Goal: Task Accomplishment & Management: Manage account settings

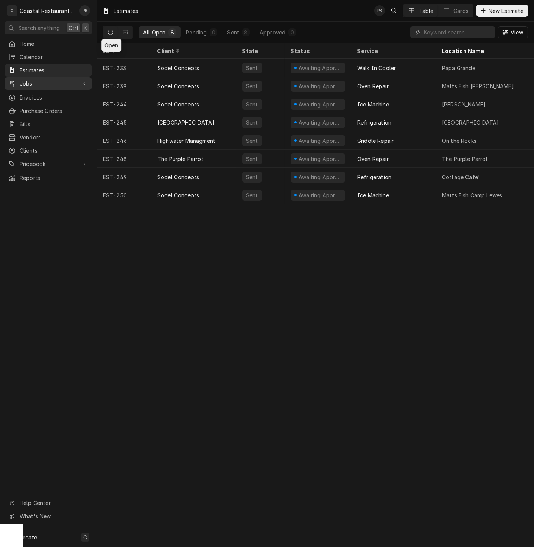
click at [32, 85] on div "Jobs" at bounding box center [48, 83] width 84 height 9
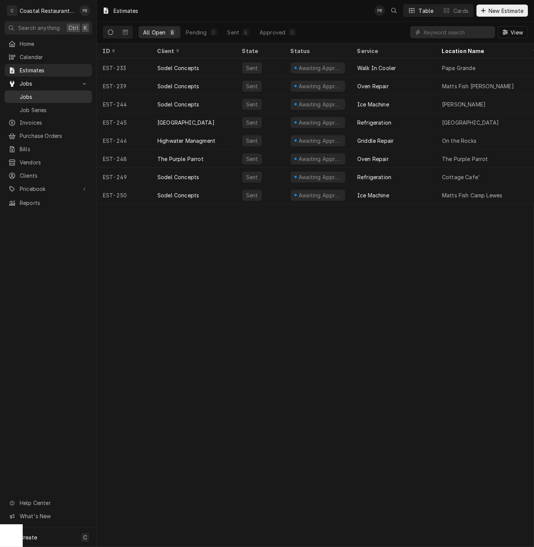
click at [32, 96] on span "Jobs" at bounding box center [54, 97] width 69 height 8
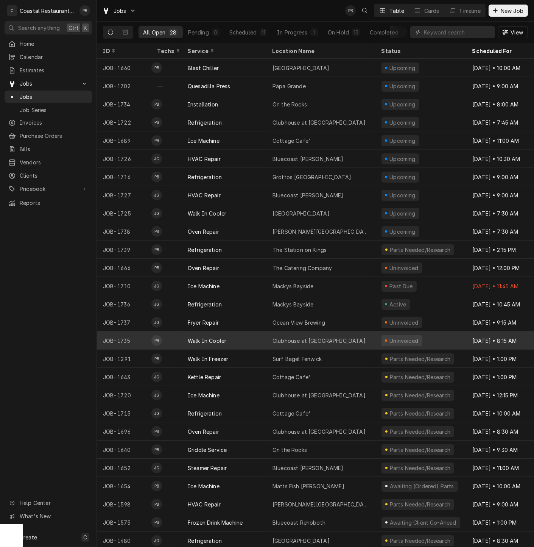
click at [245, 337] on div "Walk In Cooler" at bounding box center [224, 340] width 85 height 18
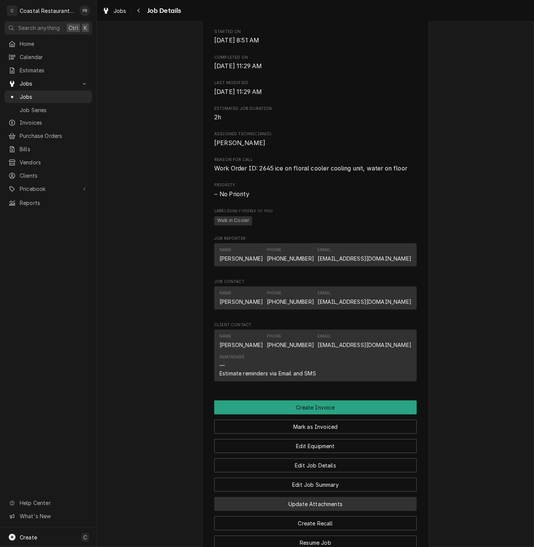
scroll to position [418, 0]
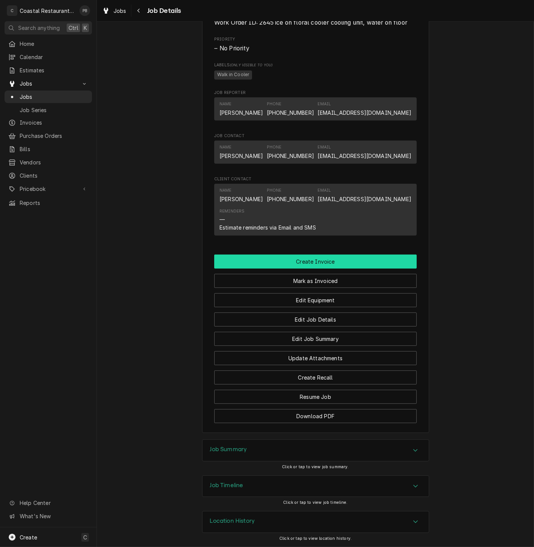
click at [309, 259] on button "Create Invoice" at bounding box center [315, 261] width 203 height 14
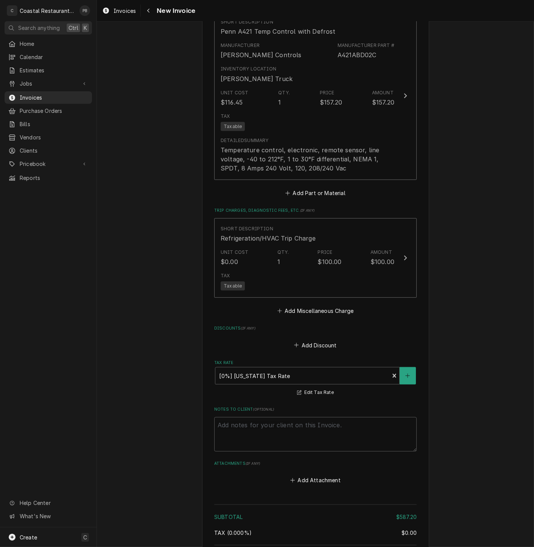
scroll to position [991, 0]
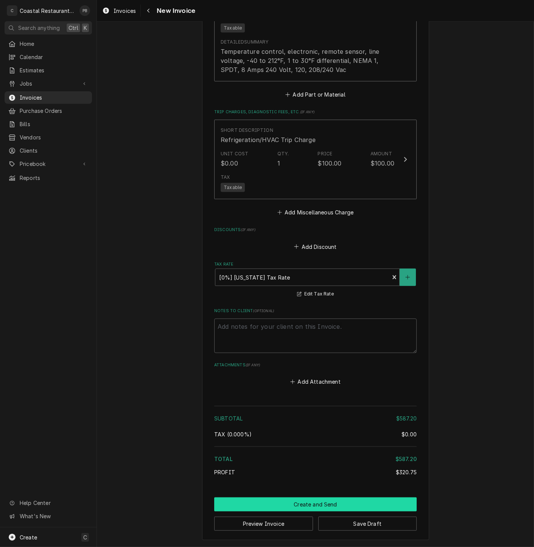
click at [344, 506] on button "Create and Send" at bounding box center [315, 504] width 203 height 14
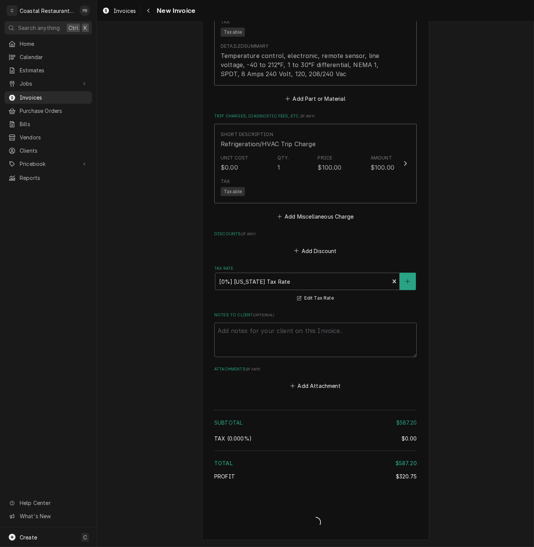
scroll to position [986, 0]
type textarea "x"
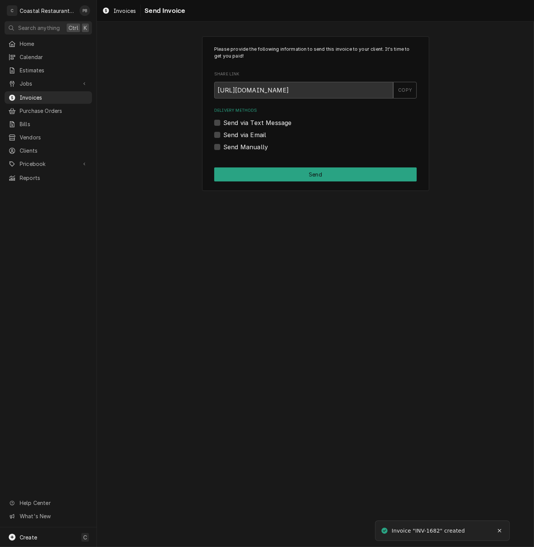
click at [223, 135] on label "Send via Email" at bounding box center [244, 134] width 43 height 9
click at [223, 135] on input "Send via Email" at bounding box center [324, 138] width 203 height 17
checkbox input "true"
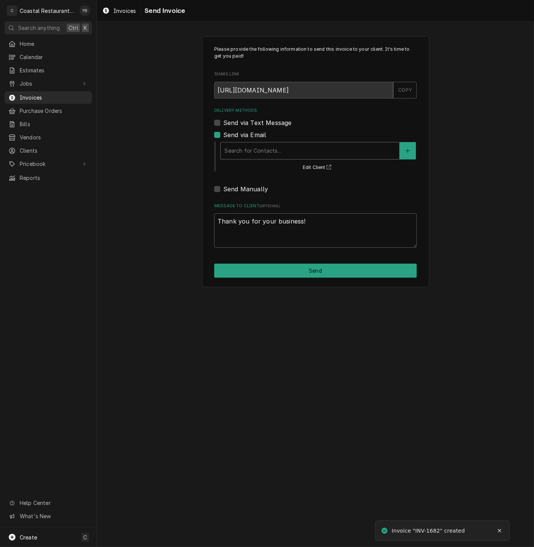
click at [288, 147] on div "Delivery Methods" at bounding box center [310, 151] width 171 height 14
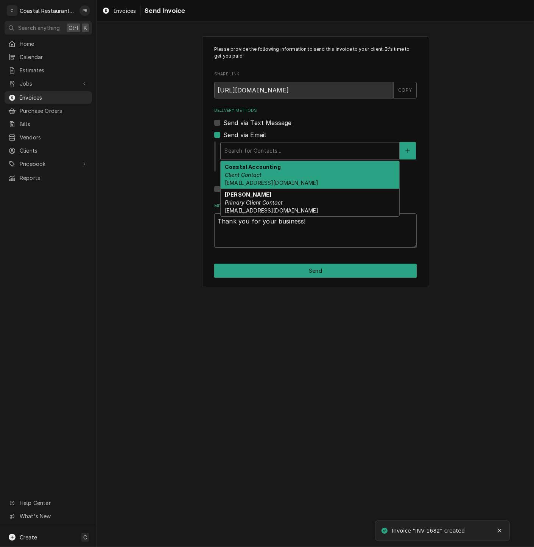
click at [285, 171] on div "Coastal Accounting Client Contact accounting@coastalrestaurantrepair.com" at bounding box center [310, 175] width 179 height 28
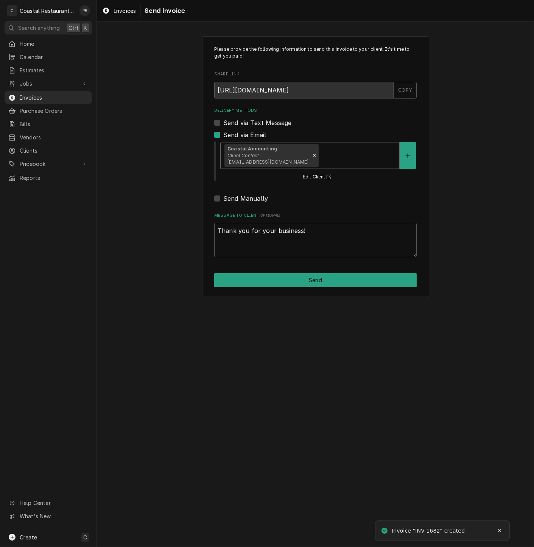
click at [317, 272] on div "Please provide the following information to send this invoice to your client. I…" at bounding box center [315, 166] width 227 height 260
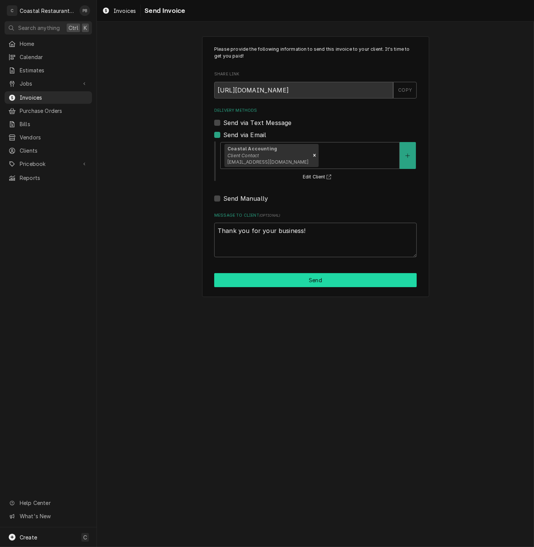
click at [317, 276] on button "Send" at bounding box center [315, 280] width 203 height 14
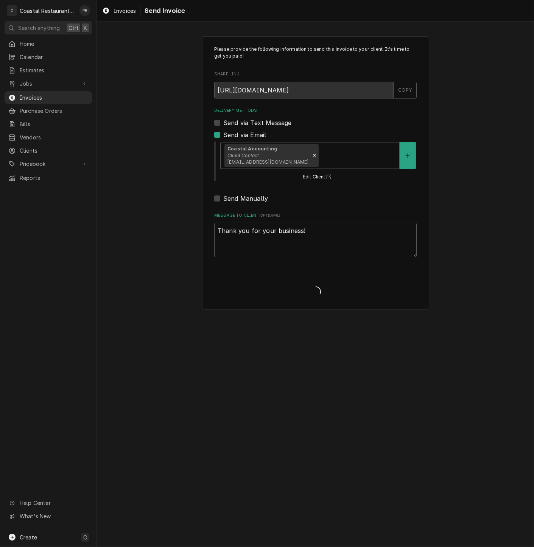
type textarea "x"
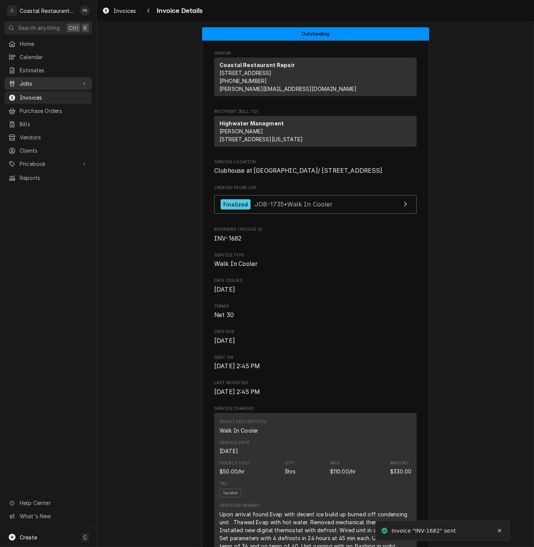
click at [34, 79] on div "Jobs" at bounding box center [48, 83] width 84 height 9
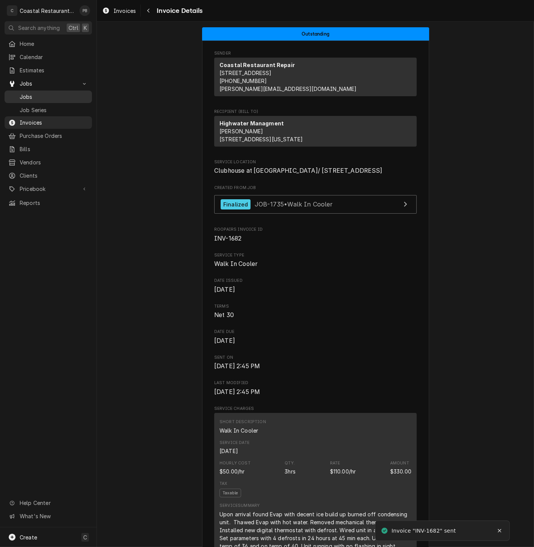
click at [37, 93] on span "Jobs" at bounding box center [54, 97] width 69 height 8
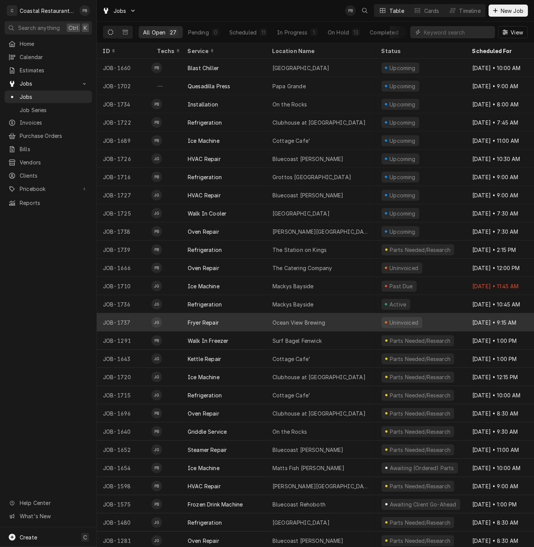
click at [278, 321] on div "Ocean View Brewing" at bounding box center [299, 322] width 53 height 8
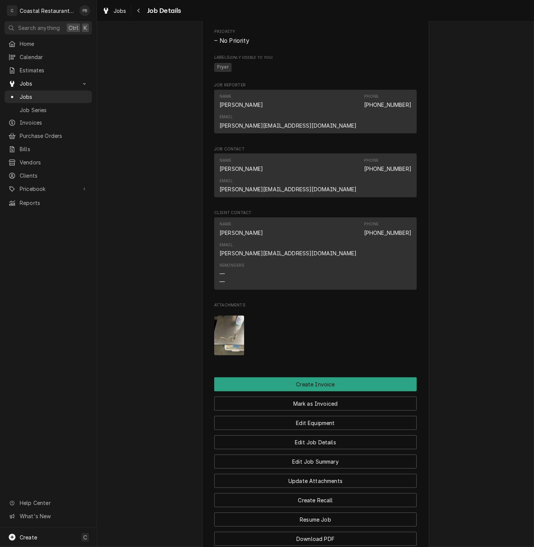
scroll to position [504, 0]
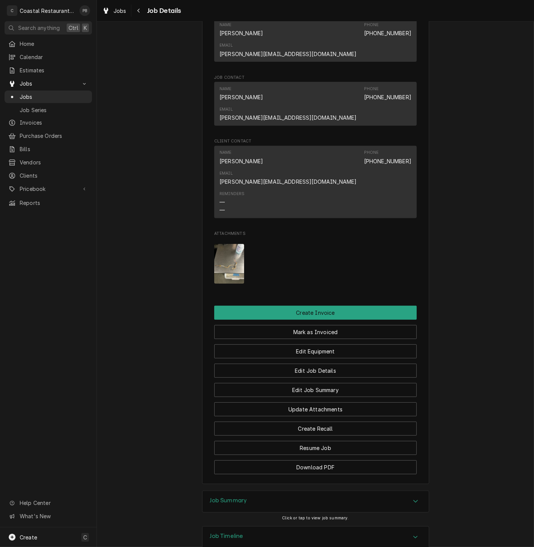
click at [226, 244] on img "Attachments" at bounding box center [229, 264] width 30 height 40
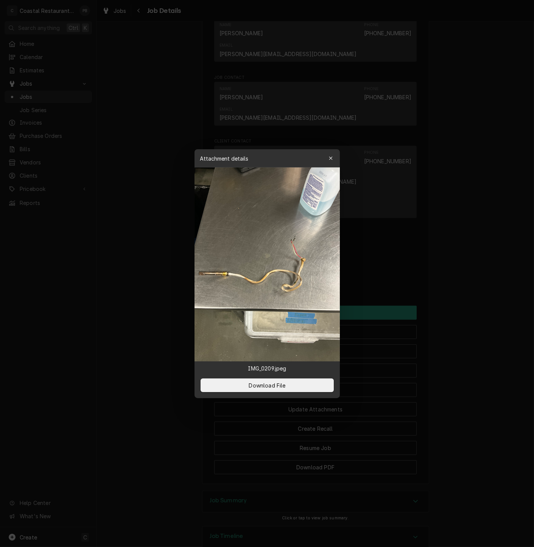
click at [138, 158] on div at bounding box center [267, 273] width 534 height 547
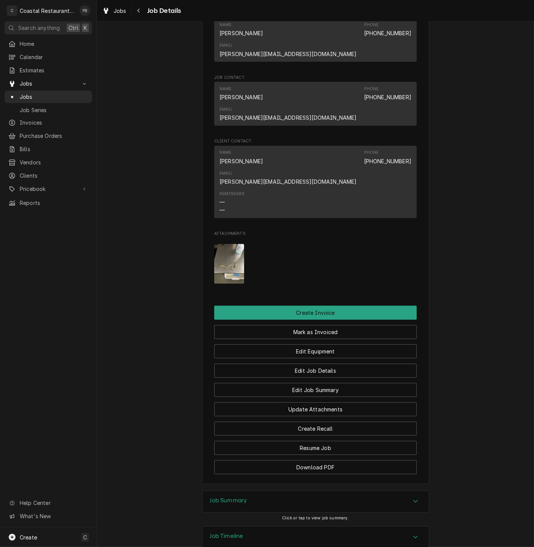
click at [416, 497] on div "Accordion Header" at bounding box center [415, 501] width 11 height 9
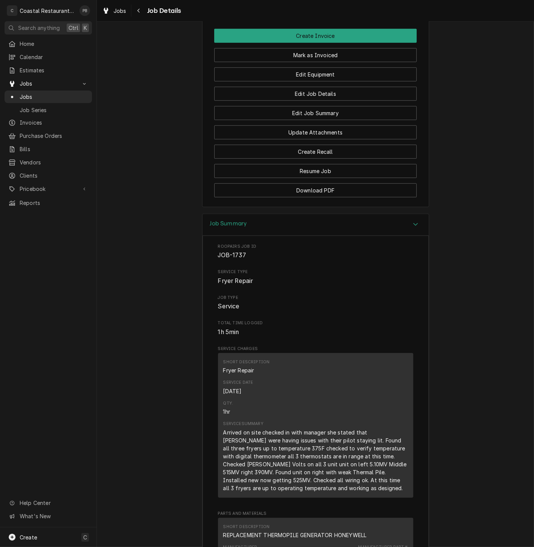
scroll to position [613, 0]
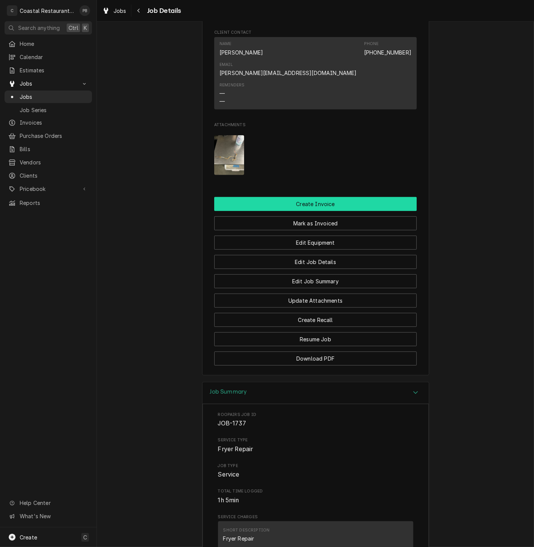
click at [329, 197] on button "Create Invoice" at bounding box center [315, 204] width 203 height 14
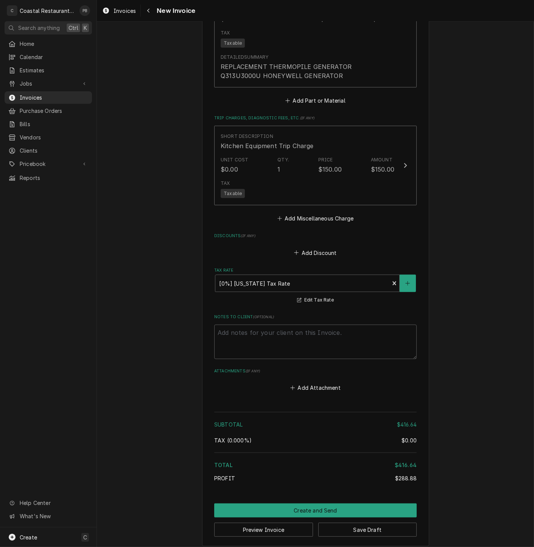
scroll to position [991, 0]
click at [320, 504] on button "Create and Send" at bounding box center [315, 510] width 203 height 14
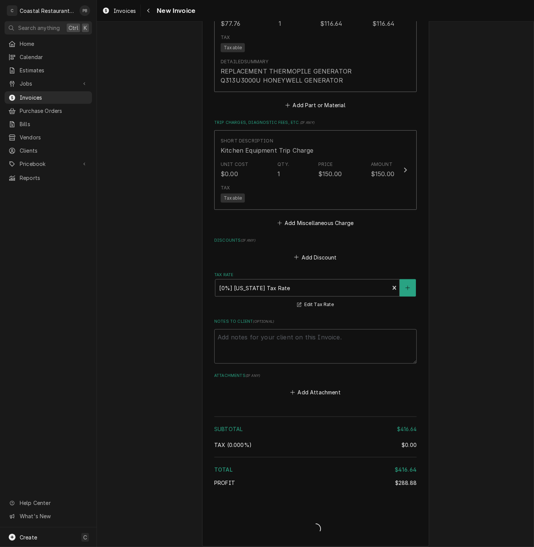
type textarea "x"
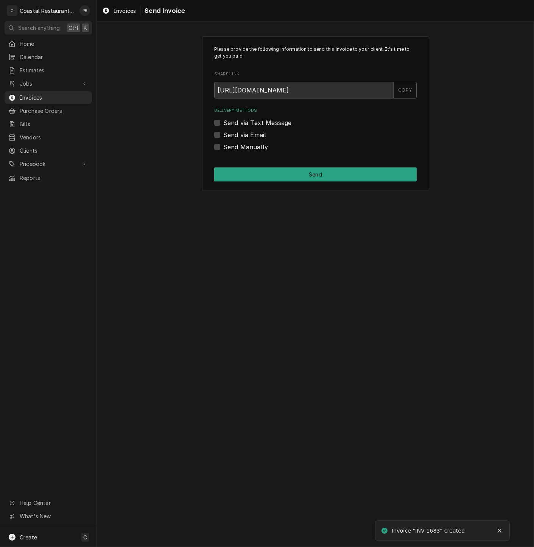
click at [223, 135] on label "Send via Email" at bounding box center [244, 134] width 43 height 9
click at [223, 135] on input "Send via Email" at bounding box center [324, 138] width 203 height 17
checkbox input "true"
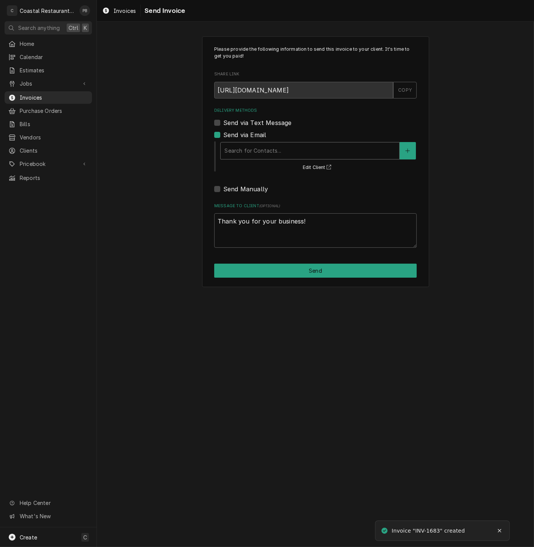
drag, startPoint x: 282, startPoint y: 141, endPoint x: 279, endPoint y: 148, distance: 8.3
click at [282, 143] on div "Search for Contacts... Edit Client" at bounding box center [318, 155] width 197 height 31
click at [279, 149] on div "Delivery Methods" at bounding box center [310, 151] width 171 height 14
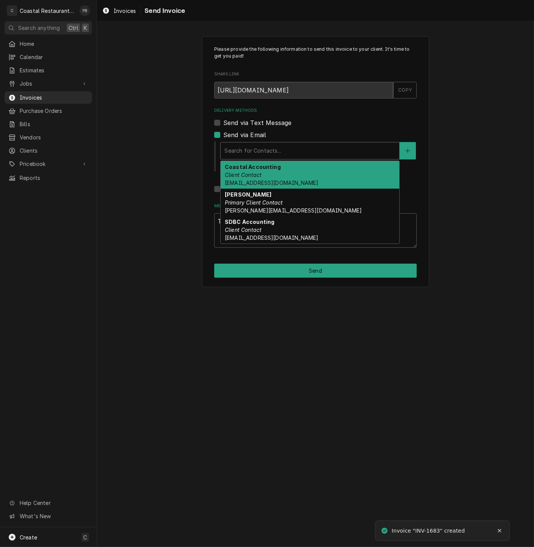
click at [296, 173] on div "Coastal Accounting Client Contact Accounting@coastalrestaurantrepair.com" at bounding box center [310, 175] width 179 height 28
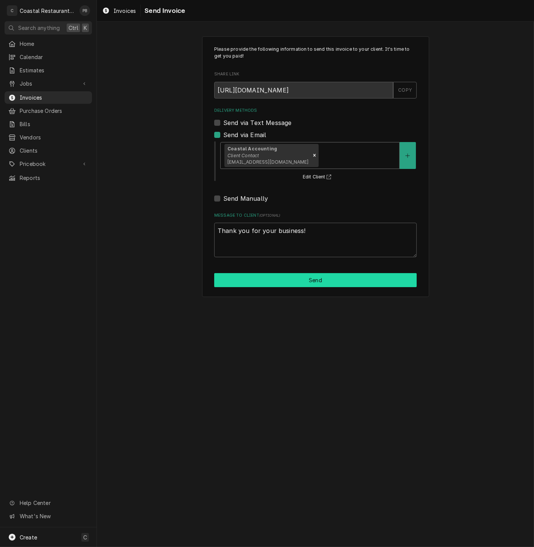
click at [335, 281] on button "Send" at bounding box center [315, 280] width 203 height 14
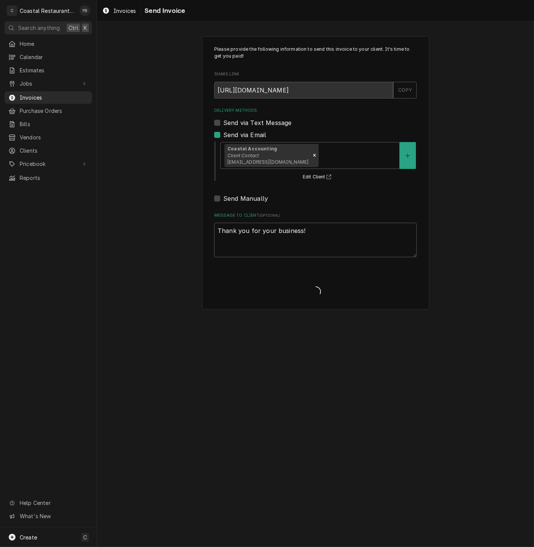
type textarea "x"
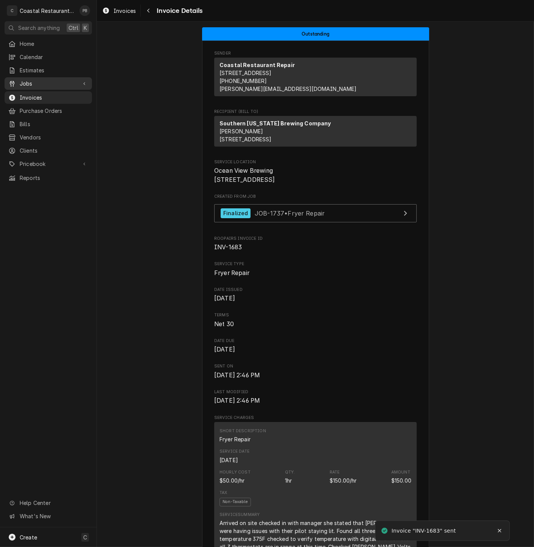
click at [35, 83] on span "Jobs" at bounding box center [48, 84] width 57 height 8
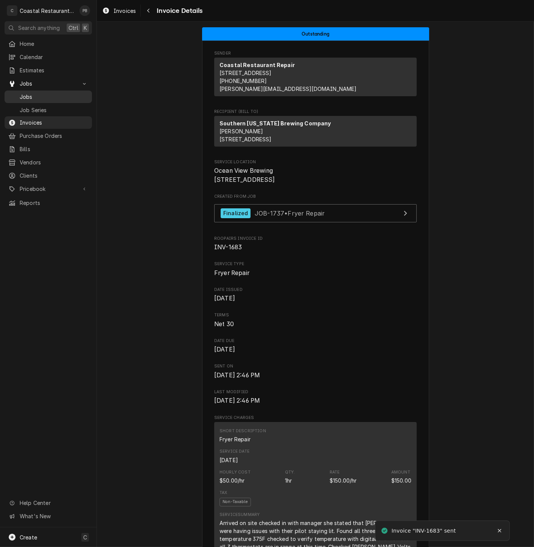
click at [39, 93] on span "Jobs" at bounding box center [54, 97] width 69 height 8
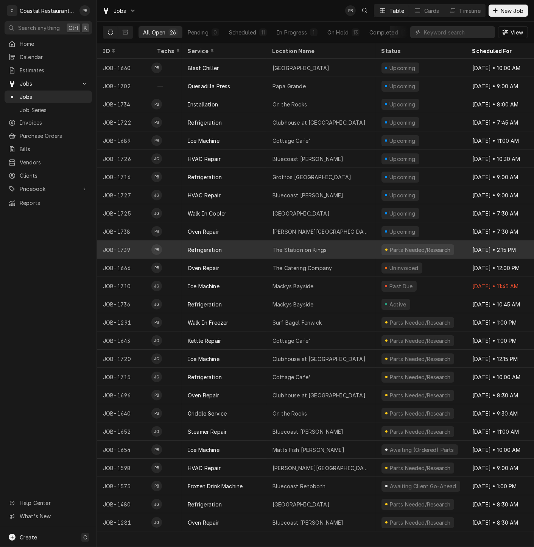
click at [253, 249] on div "Refrigeration" at bounding box center [224, 249] width 85 height 18
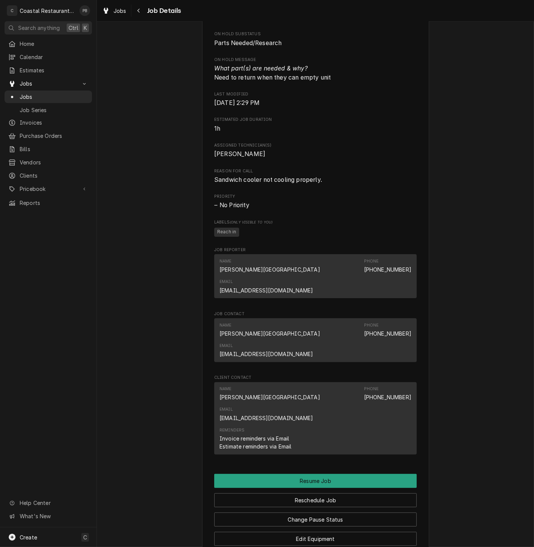
scroll to position [432, 0]
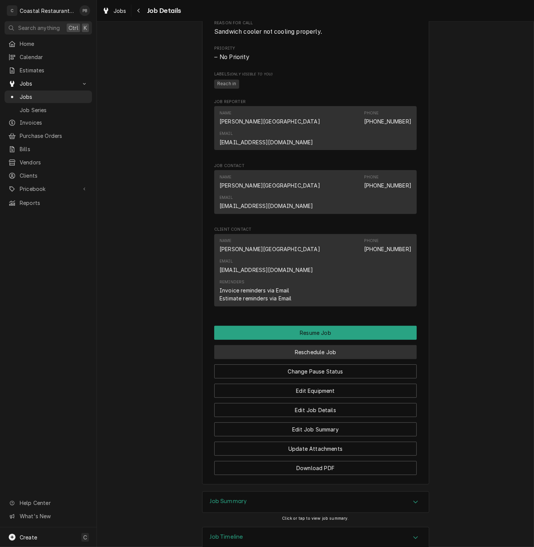
click at [314, 345] on button "Reschedule Job" at bounding box center [315, 352] width 203 height 14
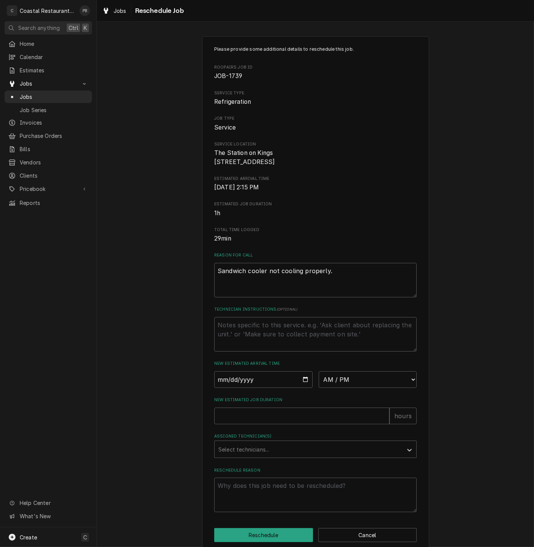
scroll to position [20, 0]
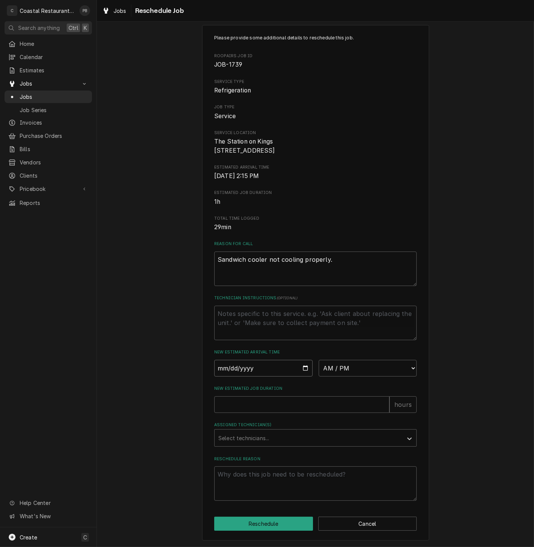
click at [302, 365] on input "Date" at bounding box center [263, 368] width 98 height 17
type input "2025-10-09"
type textarea "x"
click at [400, 366] on select "AM / PM 6:00 AM 6:15 AM 6:30 AM 6:45 AM 7:00 AM 7:15 AM 7:30 AM 7:45 AM 8:00 AM…" at bounding box center [368, 368] width 98 height 17
select select "07:00:00"
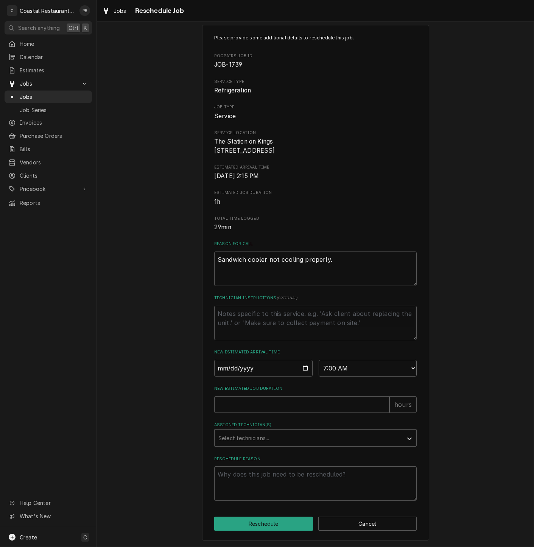
click at [319, 360] on select "AM / PM 6:00 AM 6:15 AM 6:30 AM 6:45 AM 7:00 AM 7:15 AM 7:30 AM 7:45 AM 8:00 AM…" at bounding box center [368, 368] width 98 height 17
click at [257, 402] on input "New Estimated Job Duration" at bounding box center [301, 404] width 175 height 17
type textarea "x"
type input "2"
click at [269, 435] on div "Assigned Technician(s)" at bounding box center [308, 438] width 181 height 14
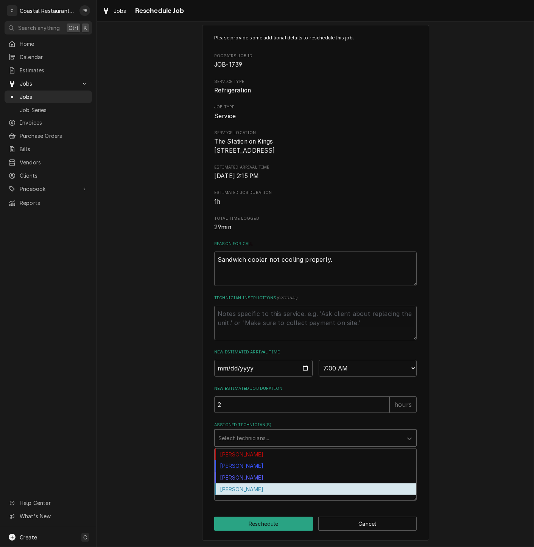
click at [250, 488] on div "Phill Blush" at bounding box center [316, 489] width 202 height 12
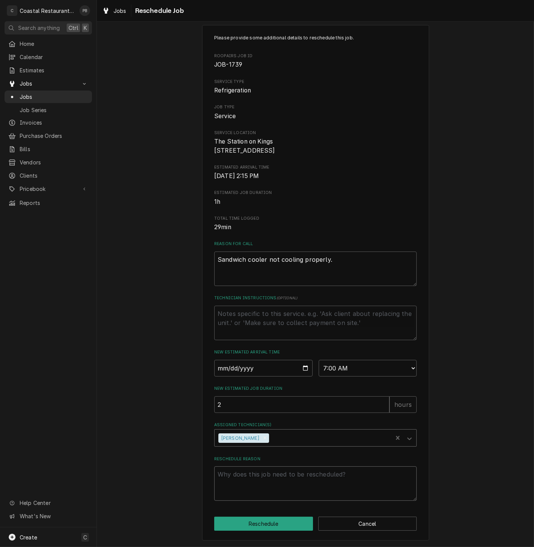
click at [271, 483] on textarea "Reschedule Reason" at bounding box center [315, 483] width 203 height 34
type textarea "x"
type textarea "n"
type textarea "x"
type textarea "ne"
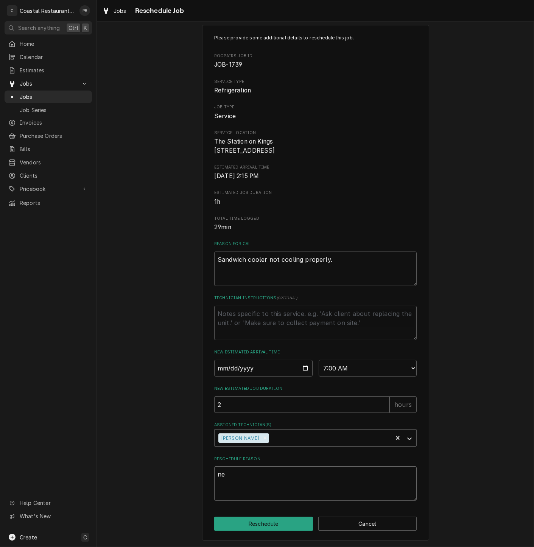
type textarea "x"
type textarea "nee"
type textarea "x"
type textarea "neecx"
type textarea "x"
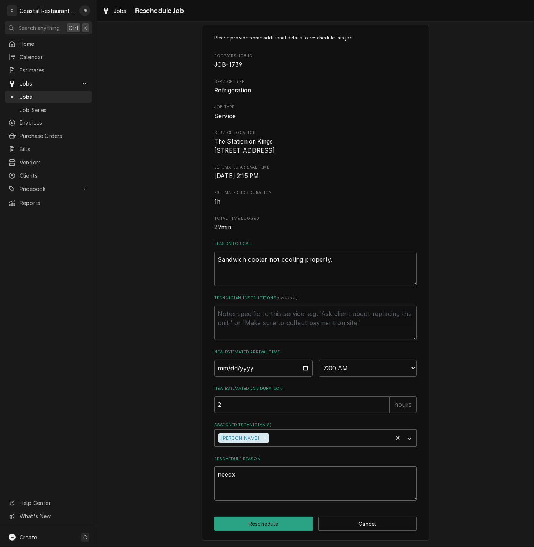
type textarea "neecx"
type textarea "x"
type textarea "neecx a"
type textarea "x"
type textarea "neecx"
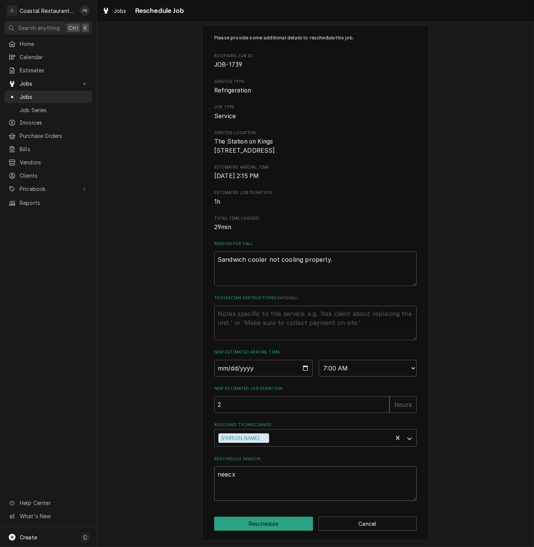
type textarea "x"
type textarea "neecx"
type textarea "x"
type textarea "neec"
type textarea "x"
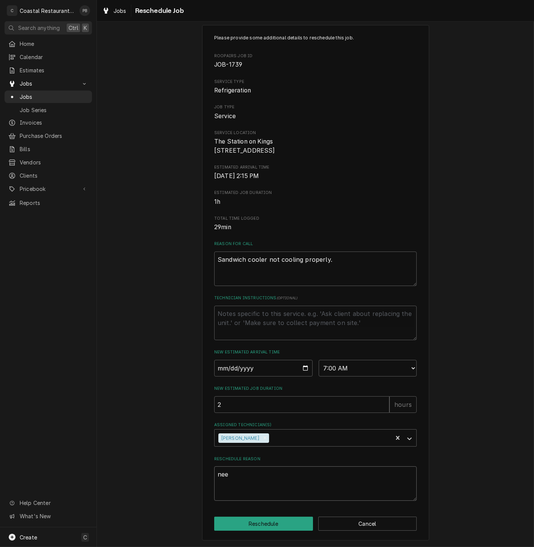
type textarea "need"
type textarea "x"
type textarea "need"
type textarea "x"
type textarea "need a"
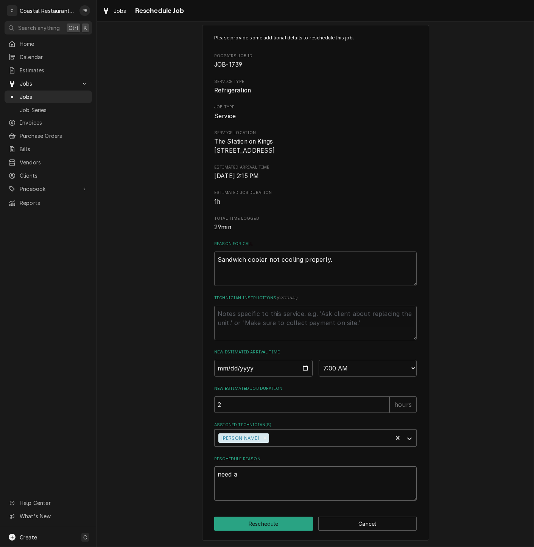
type textarea "x"
type textarea "need ac"
type textarea "x"
type textarea "need acc"
type textarea "x"
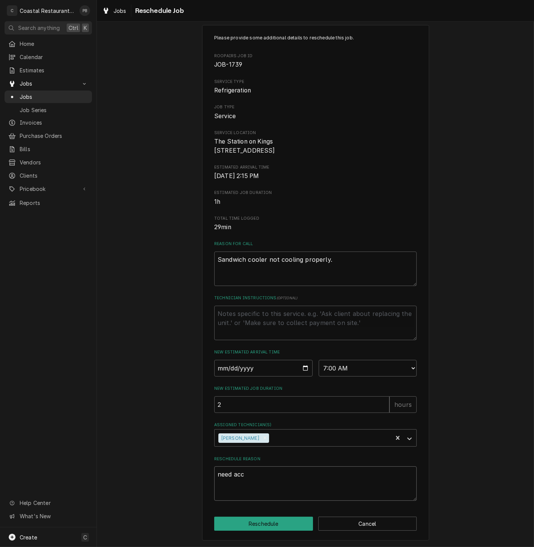
type textarea "need acce"
type textarea "x"
type textarea "need acces"
type textarea "x"
type textarea "need access"
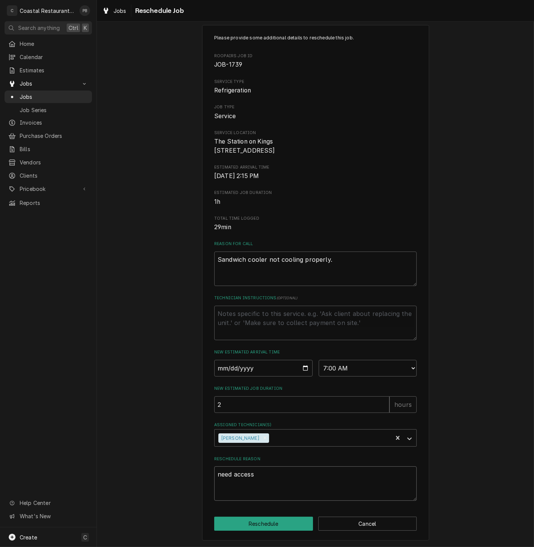
type textarea "x"
type textarea "need access"
type textarea "x"
type textarea "need access t"
type textarea "x"
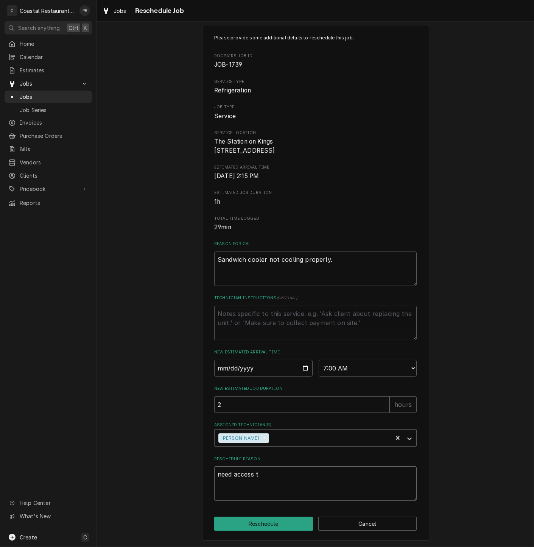
type textarea "need access to"
type textarea "x"
type textarea "need access to"
type textarea "x"
type textarea "need access to u"
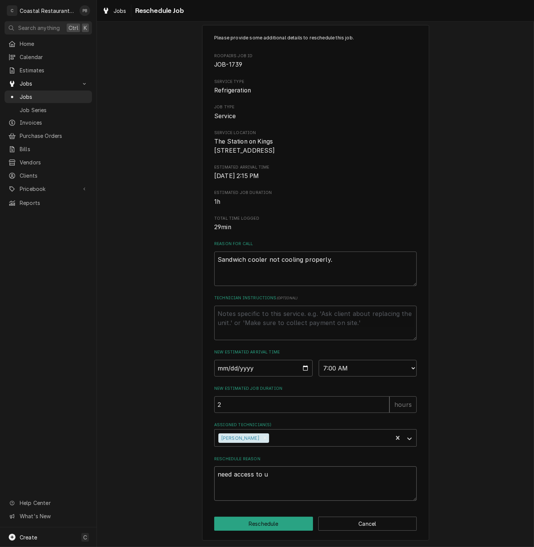
type textarea "x"
type textarea "need access to un"
type textarea "x"
type textarea "need access to uni"
type textarea "x"
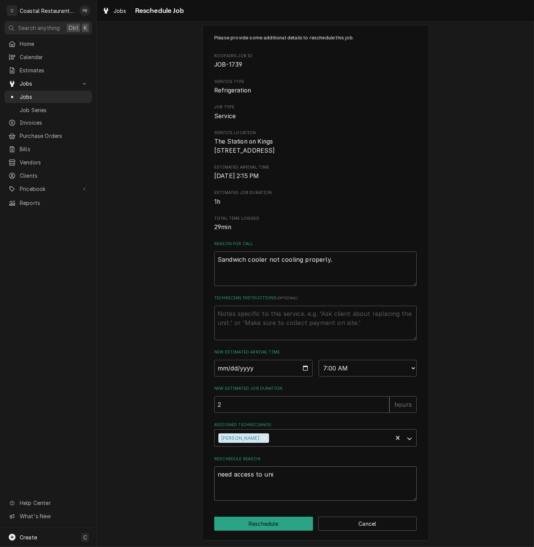
type textarea "need access to unit"
type textarea "x"
type textarea "need access to unit"
type textarea "x"
type textarea "need access to unit w"
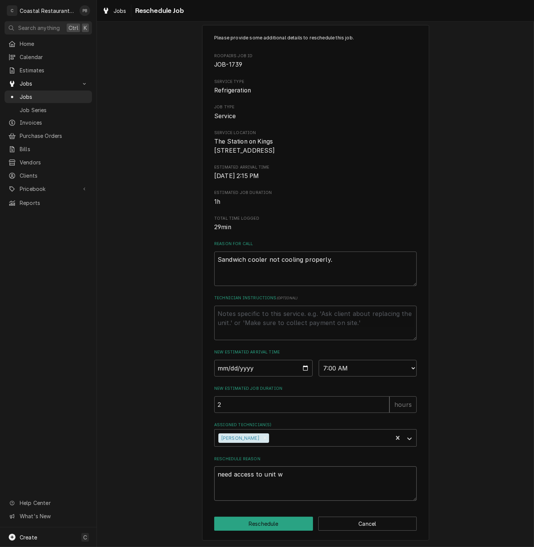
type textarea "x"
type textarea "need access to unit wh"
type textarea "x"
type textarea "need access to unit whe"
type textarea "x"
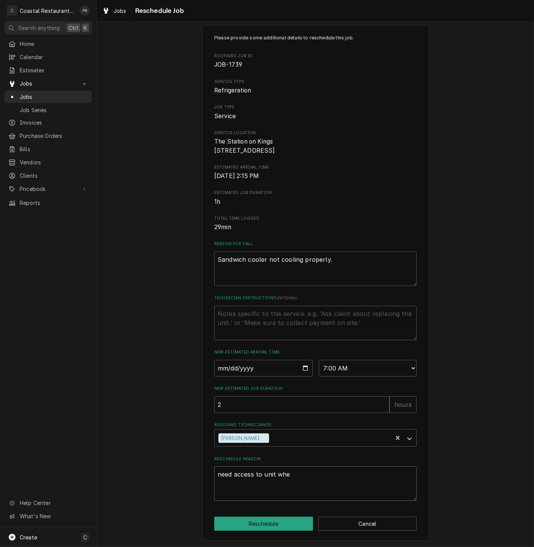
type textarea "need access to unit when"
type textarea "x"
type textarea "need access to unit when"
type textarea "x"
type textarea "need access to unit when n"
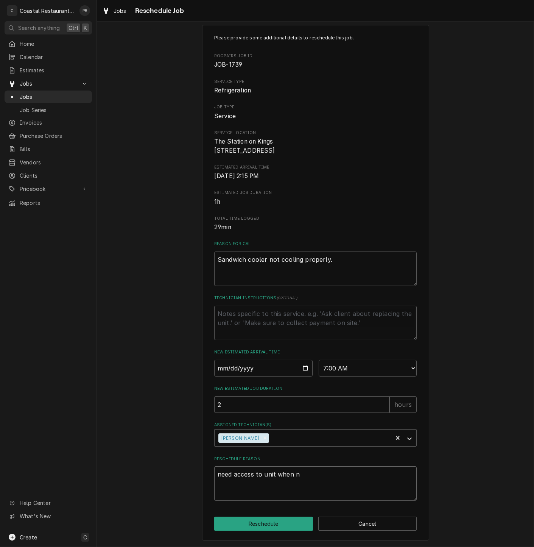
type textarea "x"
type textarea "need access to unit when no"
type textarea "x"
type textarea "need access to unit when not"
type textarea "x"
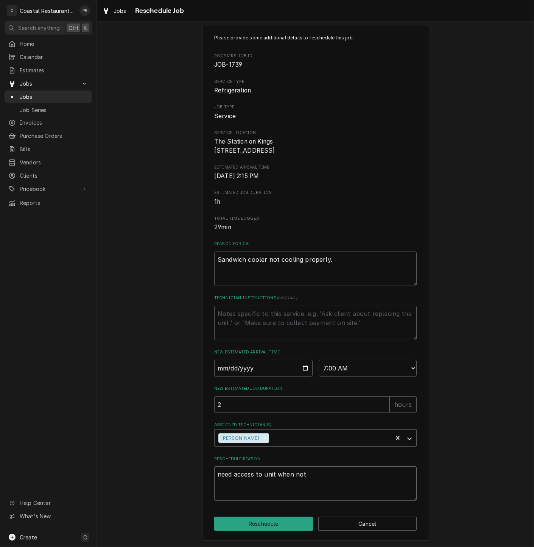
type textarea "need access to unit when not i"
type textarea "x"
type textarea "need access to unit when not in"
type textarea "x"
type textarea "need access to unit when not in"
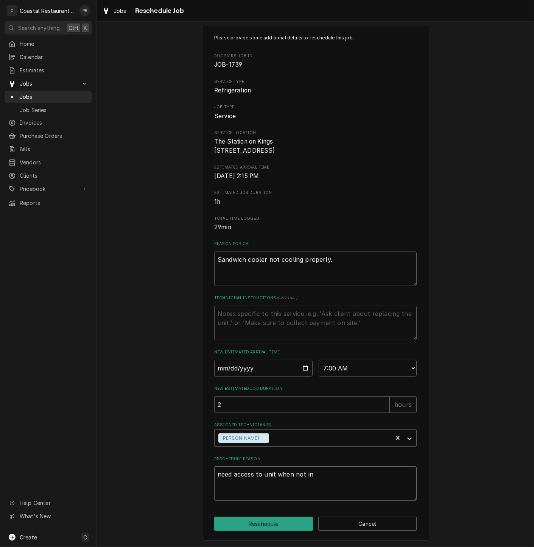
type textarea "x"
type textarea "need access to unit when not in s"
type textarea "x"
type textarea "need access to unit when not in su"
type textarea "x"
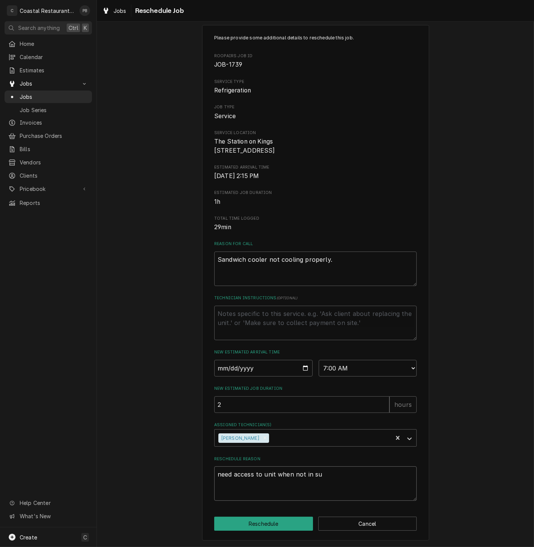
type textarea "need access to unit when not in s"
type textarea "x"
type textarea "need access to unit when not in"
type textarea "x"
type textarea "need access to unit when not in u"
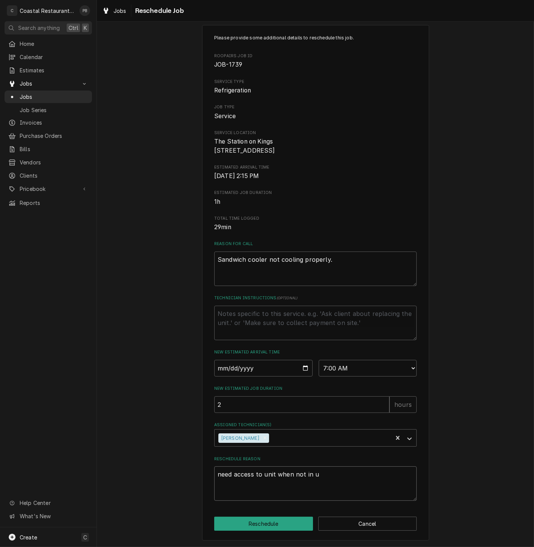
type textarea "x"
type textarea "need access to unit when not in us"
type textarea "x"
type textarea "need access to unit when not in use"
click at [266, 522] on button "Reschedule" at bounding box center [263, 523] width 99 height 14
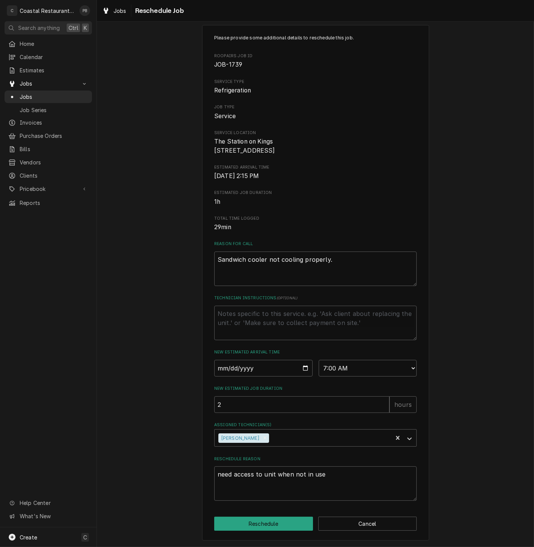
type textarea "x"
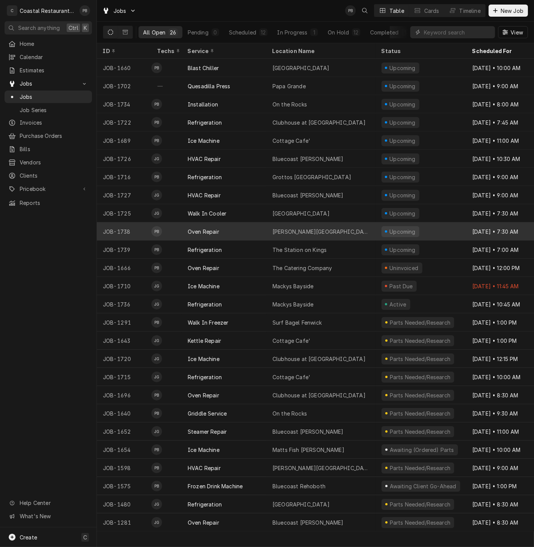
click at [234, 228] on div "Oven Repair" at bounding box center [224, 231] width 85 height 18
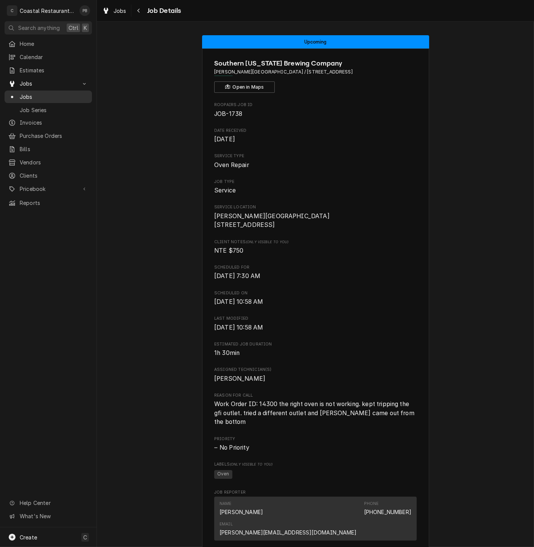
click at [30, 95] on span "Jobs" at bounding box center [54, 97] width 69 height 8
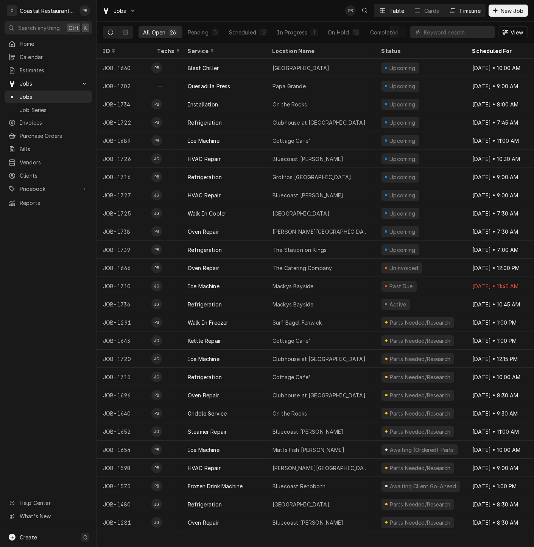
click at [460, 11] on div "Timeline" at bounding box center [470, 11] width 21 height 8
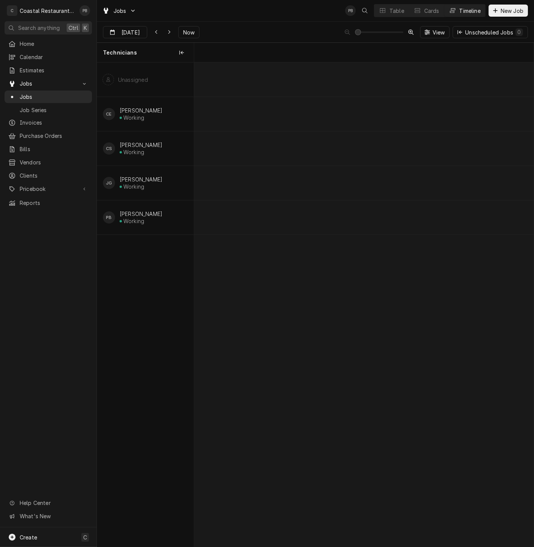
scroll to position [0, 6730]
click at [169, 32] on button "Dynamic Content Wrapper" at bounding box center [169, 32] width 12 height 12
type input "Oct 9"
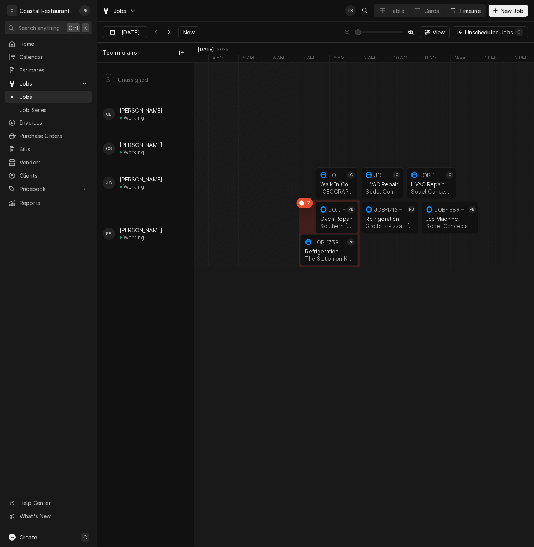
scroll to position [0, 0]
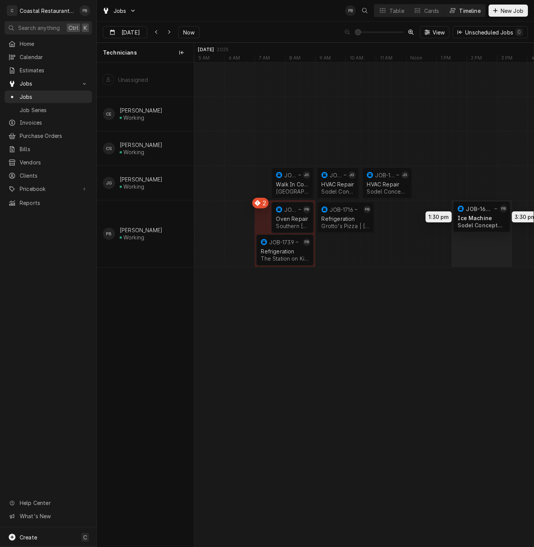
drag, startPoint x: 399, startPoint y: 218, endPoint x: 471, endPoint y: 217, distance: 72.3
click at [471, 217] on div "7:30 AM 9:00 AM JOB-1725 JG Walk In Cooler Milford School District | Milford, 1…" at bounding box center [364, 304] width 340 height 484
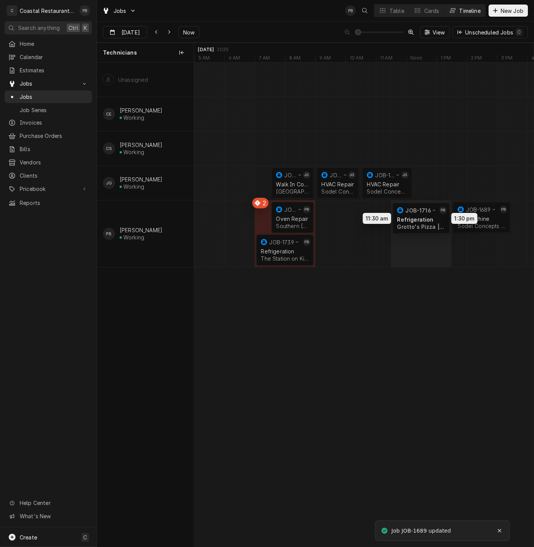
drag, startPoint x: 339, startPoint y: 215, endPoint x: 414, endPoint y: 216, distance: 75.0
click at [414, 216] on div "7:30 AM 9:00 AM JOB-1725 JG Walk In Cooler Milford School District | Milford, 1…" at bounding box center [364, 304] width 340 height 484
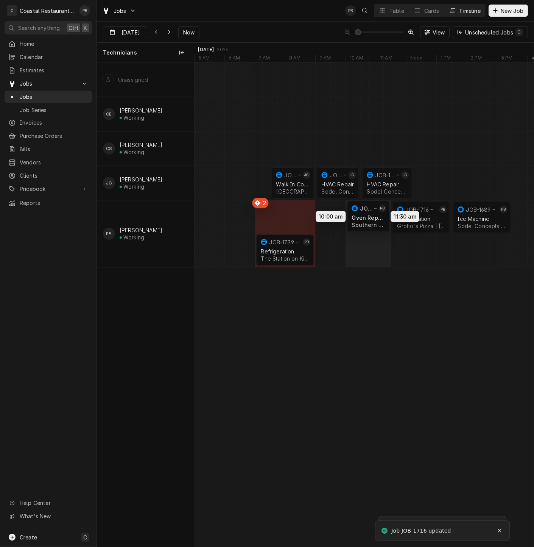
drag, startPoint x: 291, startPoint y: 215, endPoint x: 366, endPoint y: 214, distance: 75.4
click at [366, 214] on div "7:30 AM 9:00 AM JOB-1725 JG Walk In Cooler Milford School District | Milford, 1…" at bounding box center [364, 304] width 340 height 484
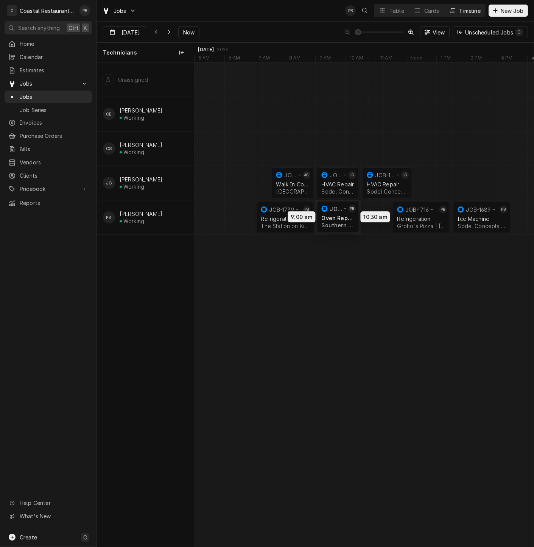
drag, startPoint x: 369, startPoint y: 215, endPoint x: 340, endPoint y: 214, distance: 28.4
click at [340, 214] on div "7:30 AM 9:00 AM JOB-1725 JG Walk In Cooler Milford School District | Milford, 1…" at bounding box center [364, 304] width 340 height 484
drag, startPoint x: 414, startPoint y: 217, endPoint x: 381, endPoint y: 218, distance: 33.3
click at [381, 218] on div "7:30 AM 9:00 AM JOB-1725 JG Walk In Cooler Milford School District | Milford, 1…" at bounding box center [364, 304] width 340 height 484
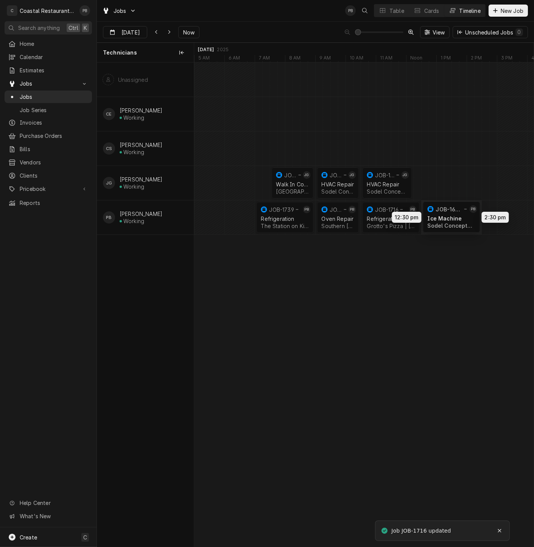
drag, startPoint x: 477, startPoint y: 215, endPoint x: 444, endPoint y: 215, distance: 32.2
click at [444, 215] on div "7:30 AM 9:00 AM JOB-1725 JG Walk In Cooler Milford School District | Milford, 1…" at bounding box center [364, 304] width 340 height 484
